Goal: Transaction & Acquisition: Book appointment/travel/reservation

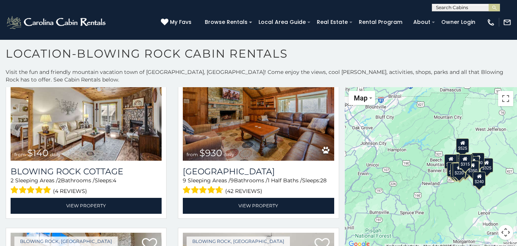
scroll to position [1235, 0]
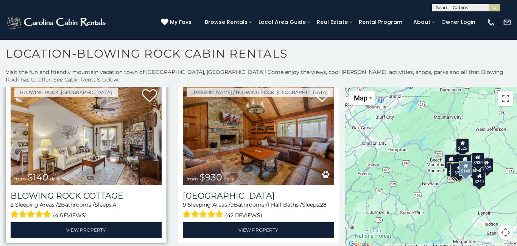
click at [89, 142] on img at bounding box center [86, 134] width 151 height 101
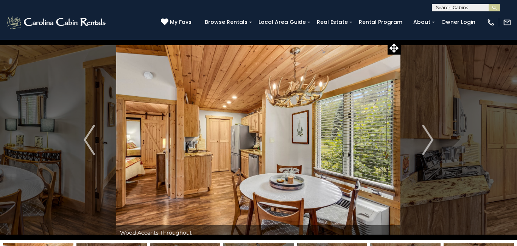
click at [428, 140] on img "Next" at bounding box center [427, 140] width 11 height 30
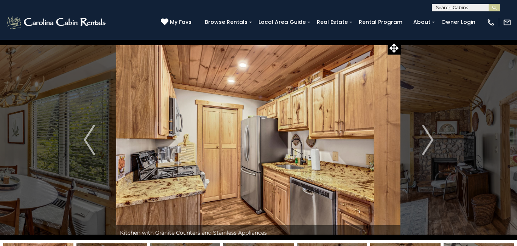
click at [428, 140] on img "Next" at bounding box center [427, 140] width 11 height 30
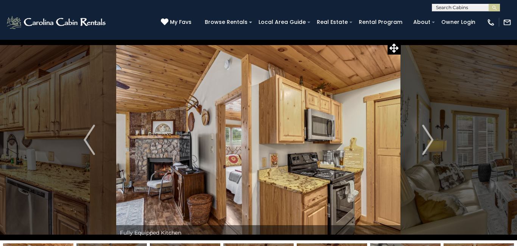
click at [428, 140] on img "Next" at bounding box center [427, 140] width 11 height 30
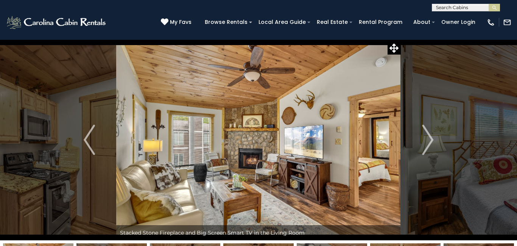
click at [428, 140] on img "Next" at bounding box center [427, 140] width 11 height 30
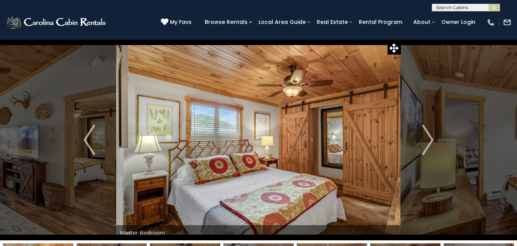
click at [428, 140] on img "Next" at bounding box center [427, 140] width 11 height 30
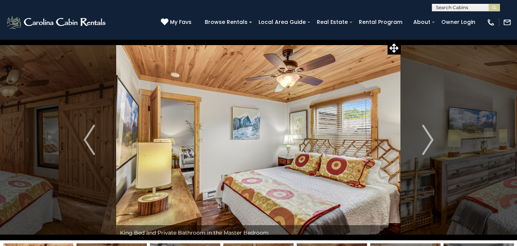
click at [428, 140] on img "Next" at bounding box center [427, 140] width 11 height 30
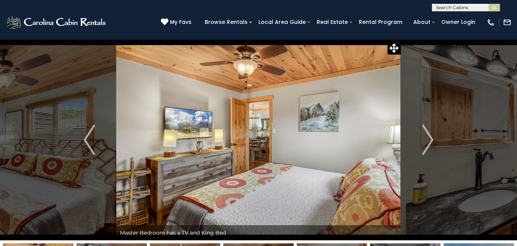
click at [428, 140] on img "Next" at bounding box center [427, 140] width 11 height 30
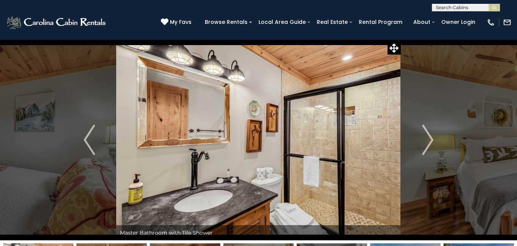
click at [428, 140] on img "Next" at bounding box center [427, 140] width 11 height 30
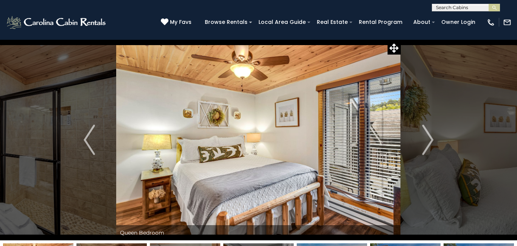
click at [428, 140] on img "Next" at bounding box center [427, 140] width 11 height 30
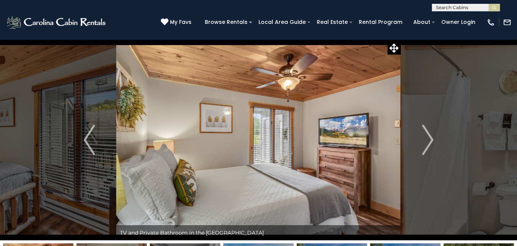
click at [428, 140] on img "Next" at bounding box center [427, 140] width 11 height 30
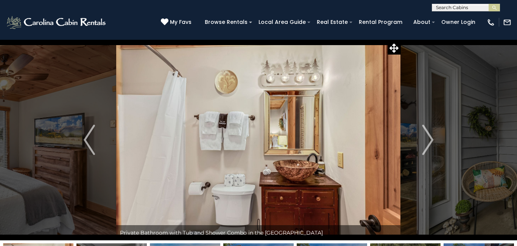
click at [428, 140] on img "Next" at bounding box center [427, 140] width 11 height 30
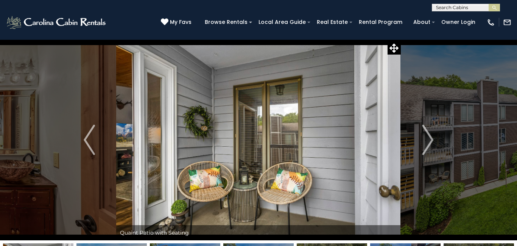
click at [428, 140] on img "Next" at bounding box center [427, 140] width 11 height 30
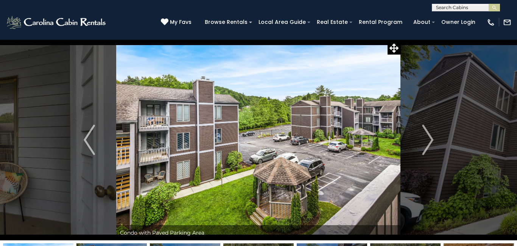
click at [428, 140] on img "Next" at bounding box center [427, 140] width 11 height 30
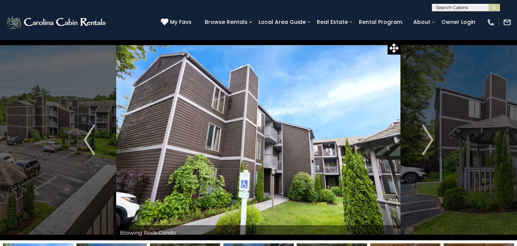
click at [428, 140] on img "Next" at bounding box center [427, 140] width 11 height 30
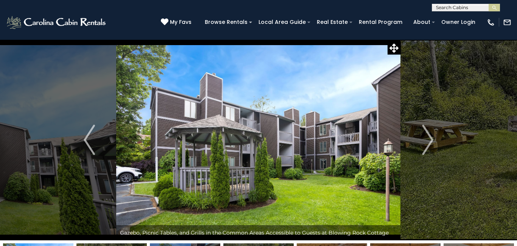
click at [428, 140] on img "Next" at bounding box center [427, 140] width 11 height 30
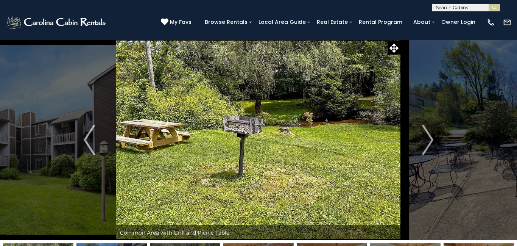
click at [428, 140] on img "Next" at bounding box center [427, 140] width 11 height 30
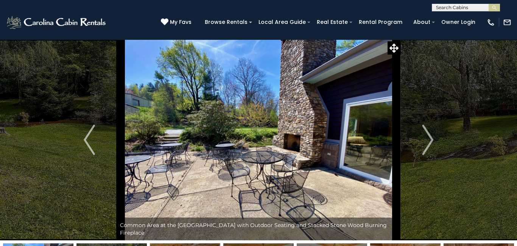
click at [428, 140] on img "Next" at bounding box center [427, 140] width 11 height 30
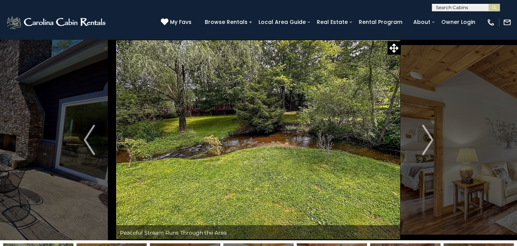
click at [428, 140] on img "Next" at bounding box center [427, 140] width 11 height 30
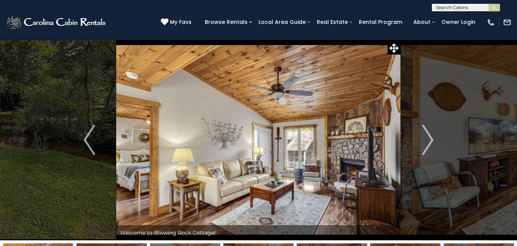
click at [428, 140] on img "Next" at bounding box center [427, 140] width 11 height 30
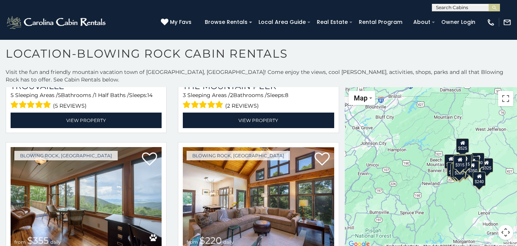
scroll to position [2268, 0]
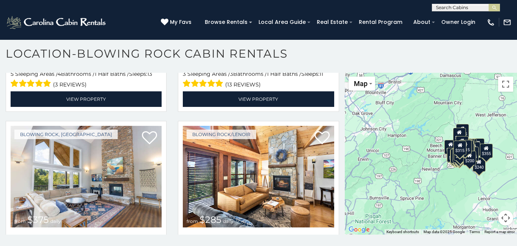
scroll to position [818, 0]
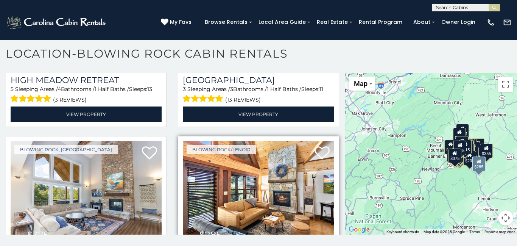
click at [265, 184] on img at bounding box center [258, 191] width 151 height 101
